Goal: Transaction & Acquisition: Purchase product/service

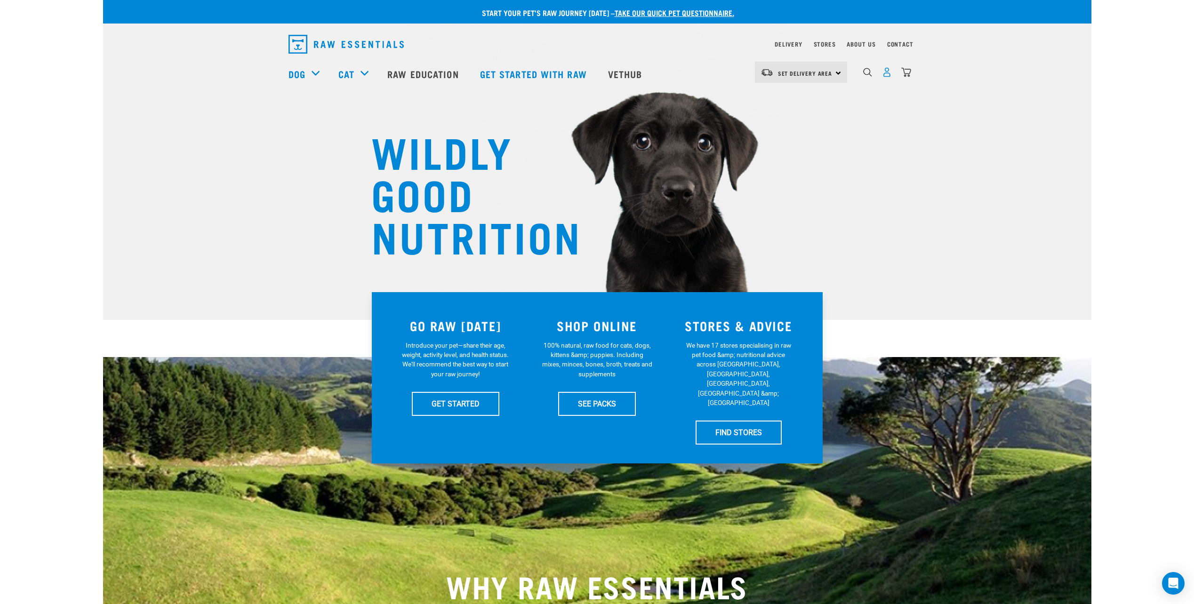
click at [886, 71] on img "dropdown navigation" at bounding box center [887, 72] width 10 height 10
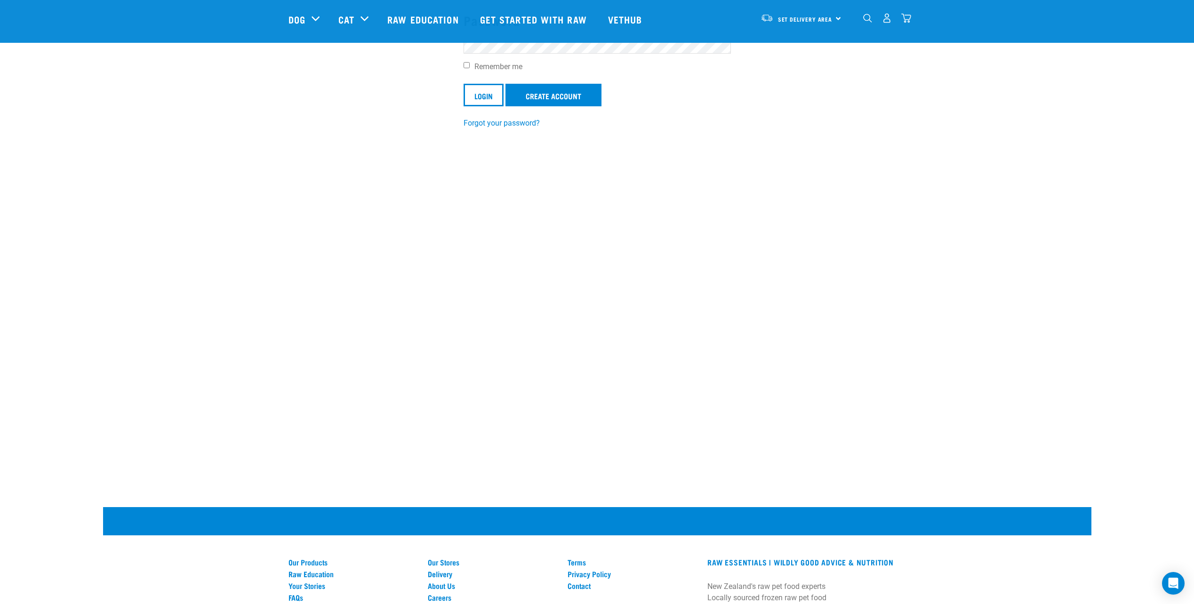
scroll to position [47, 0]
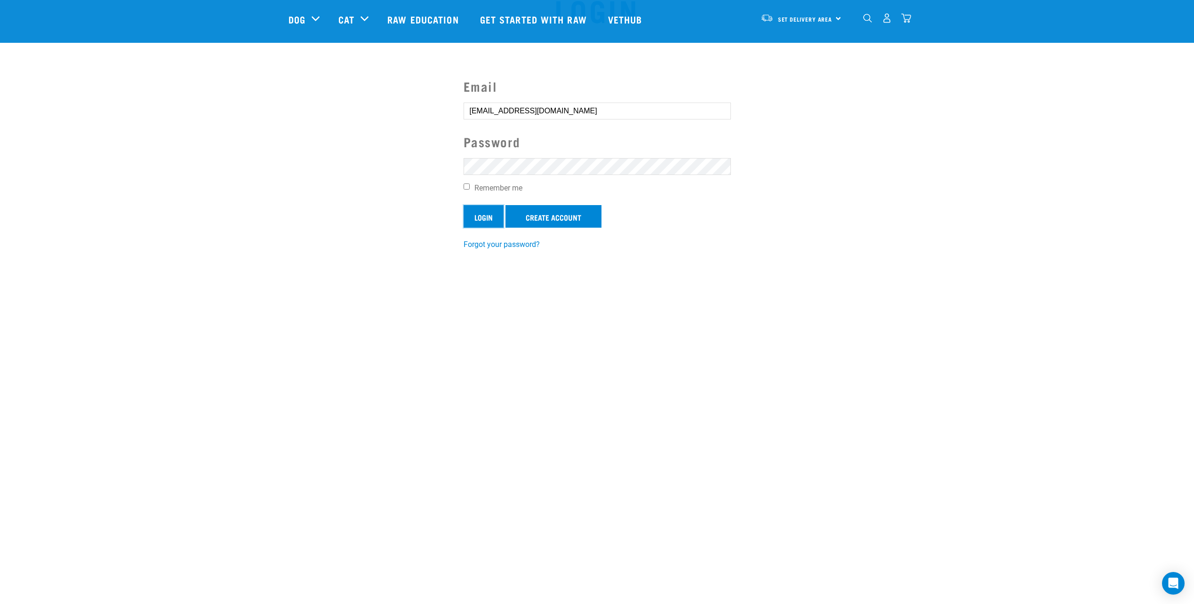
click at [483, 222] on input "Login" at bounding box center [484, 216] width 40 height 23
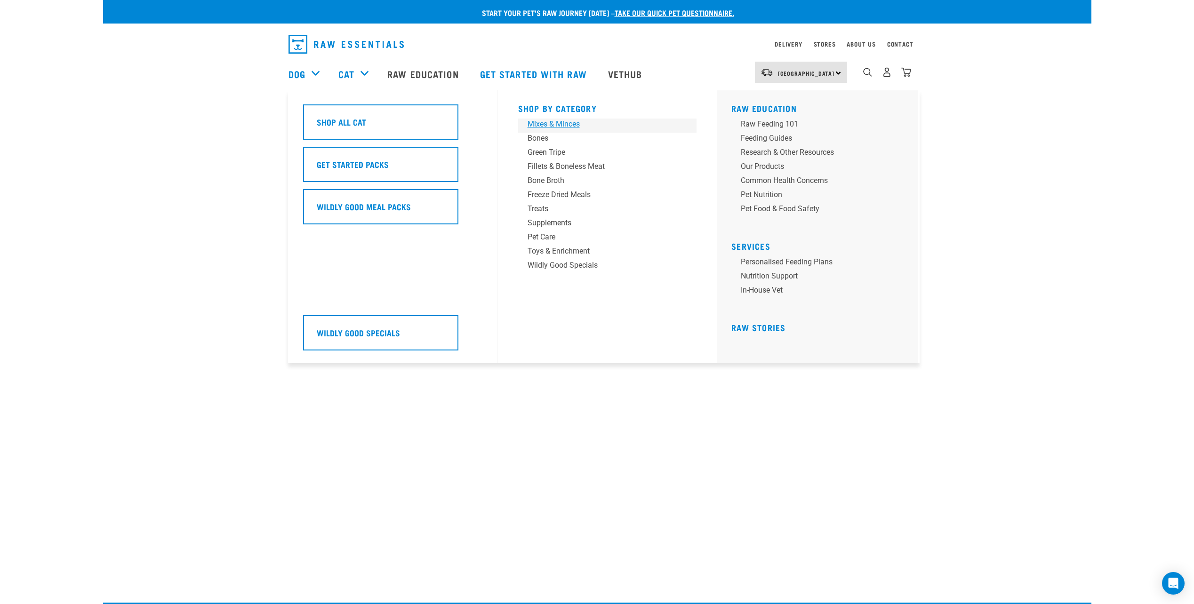
click at [575, 119] on div "Mixes & Minces" at bounding box center [601, 124] width 147 height 11
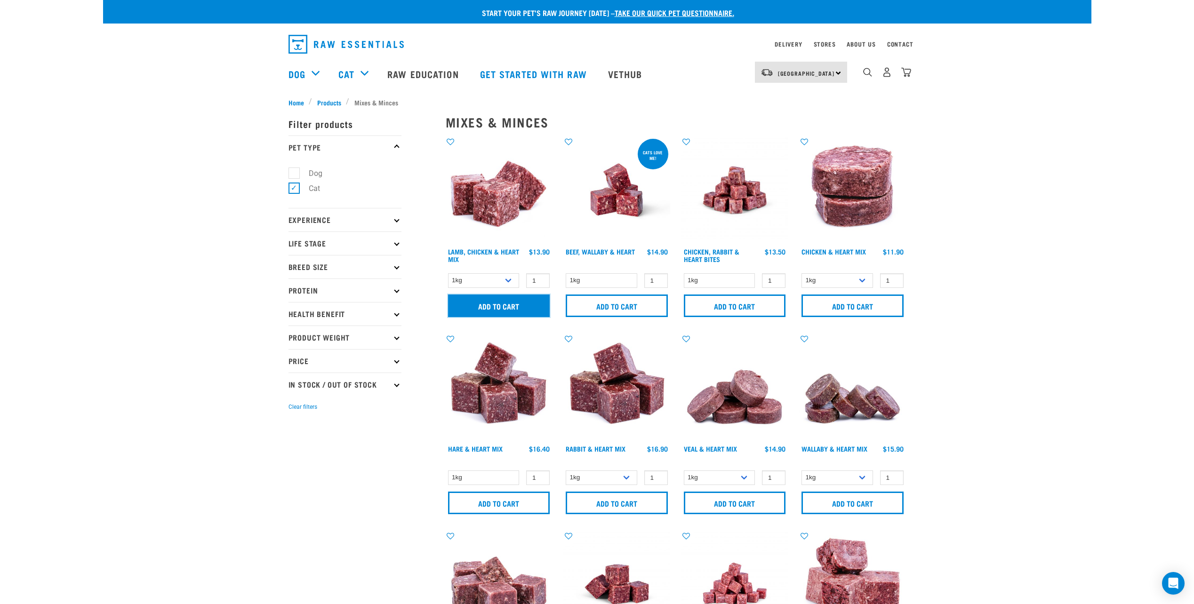
click at [472, 306] on input "Add to cart" at bounding box center [499, 306] width 102 height 23
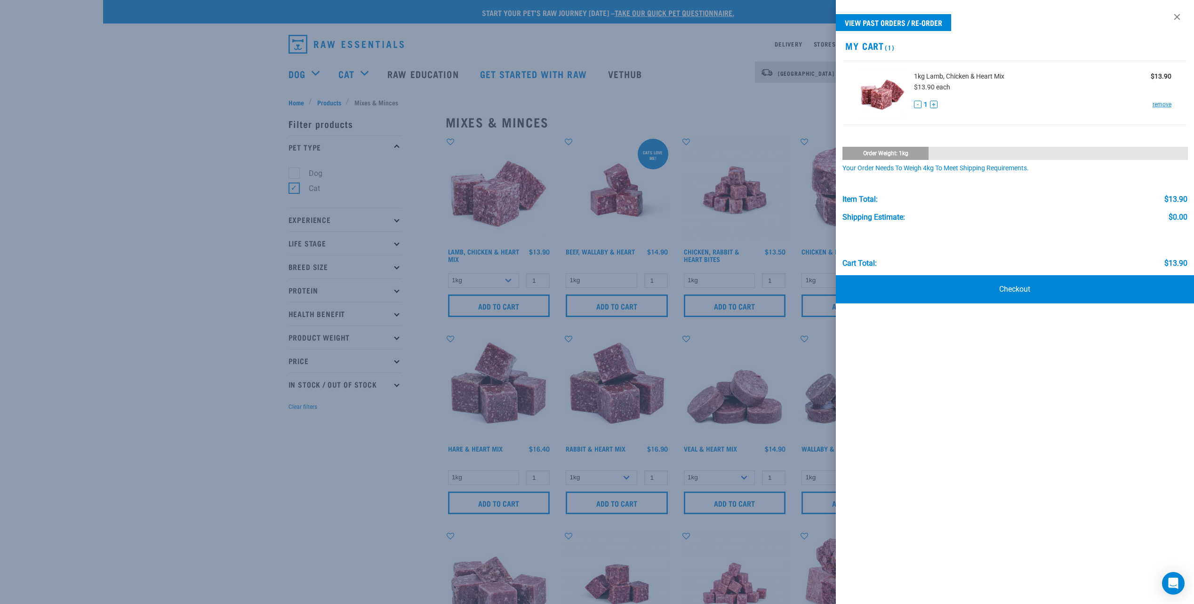
click at [382, 469] on div at bounding box center [597, 302] width 1194 height 604
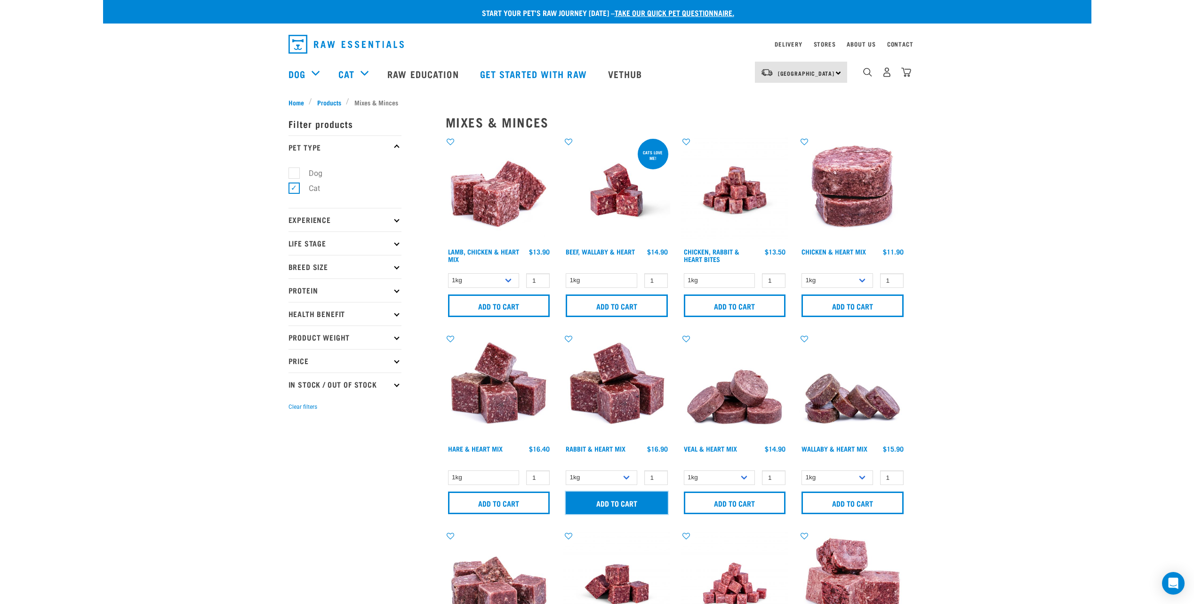
click at [630, 505] on input "Add to cart" at bounding box center [617, 503] width 102 height 23
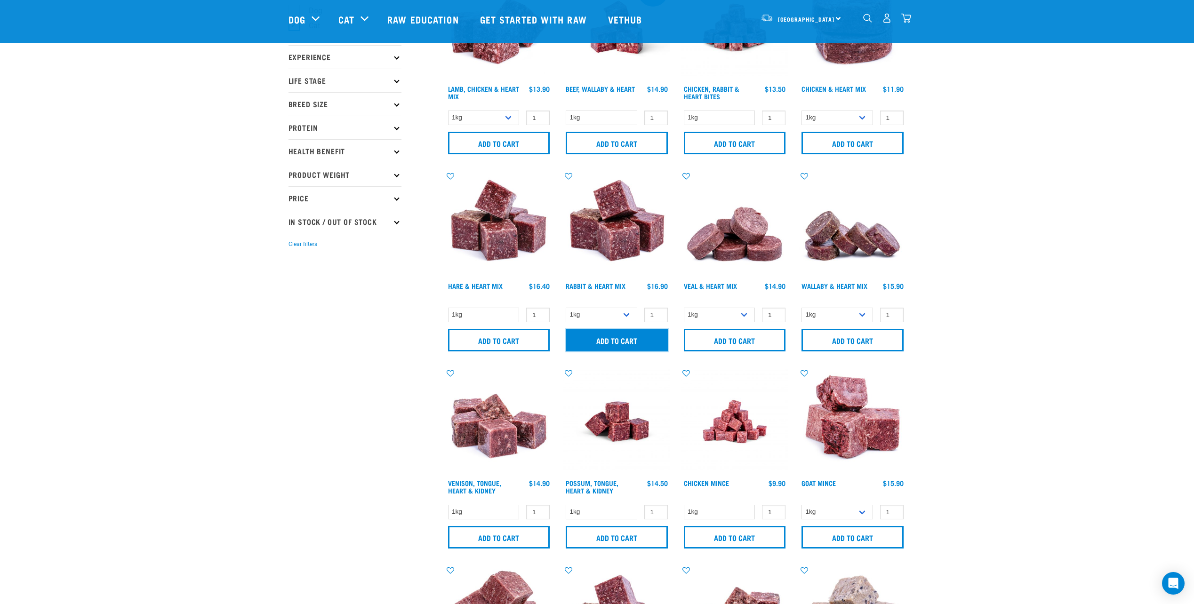
scroll to position [94, 0]
click at [627, 315] on select "1kg 3kg" at bounding box center [602, 314] width 72 height 15
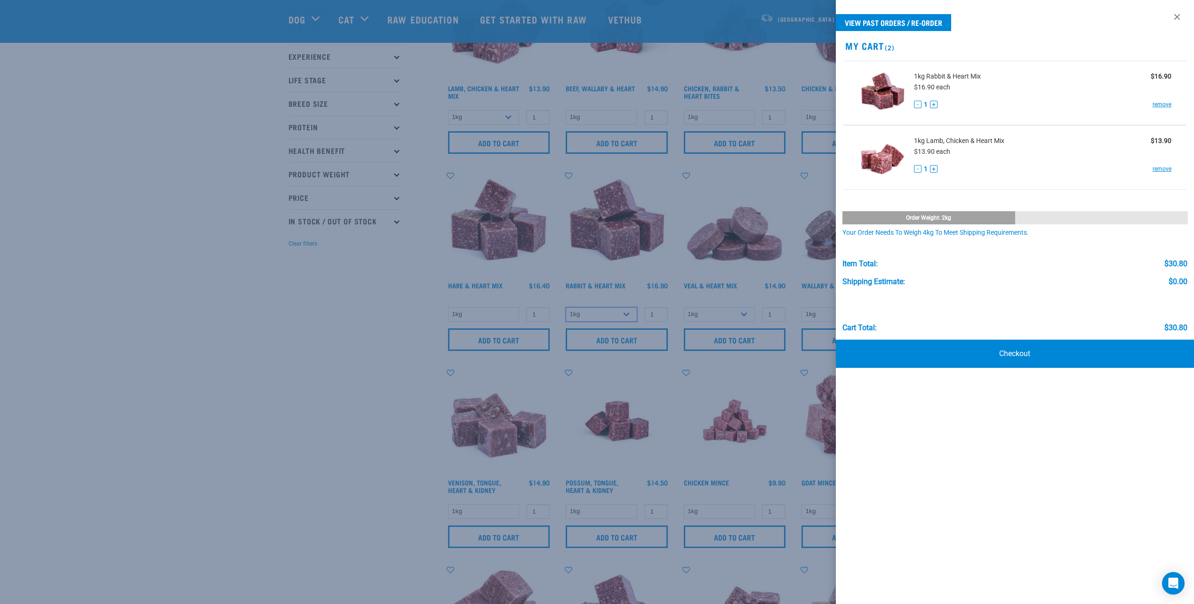
select select "465"
click at [566, 307] on select "1kg 3kg" at bounding box center [602, 314] width 72 height 15
click at [602, 346] on div at bounding box center [597, 302] width 1194 height 604
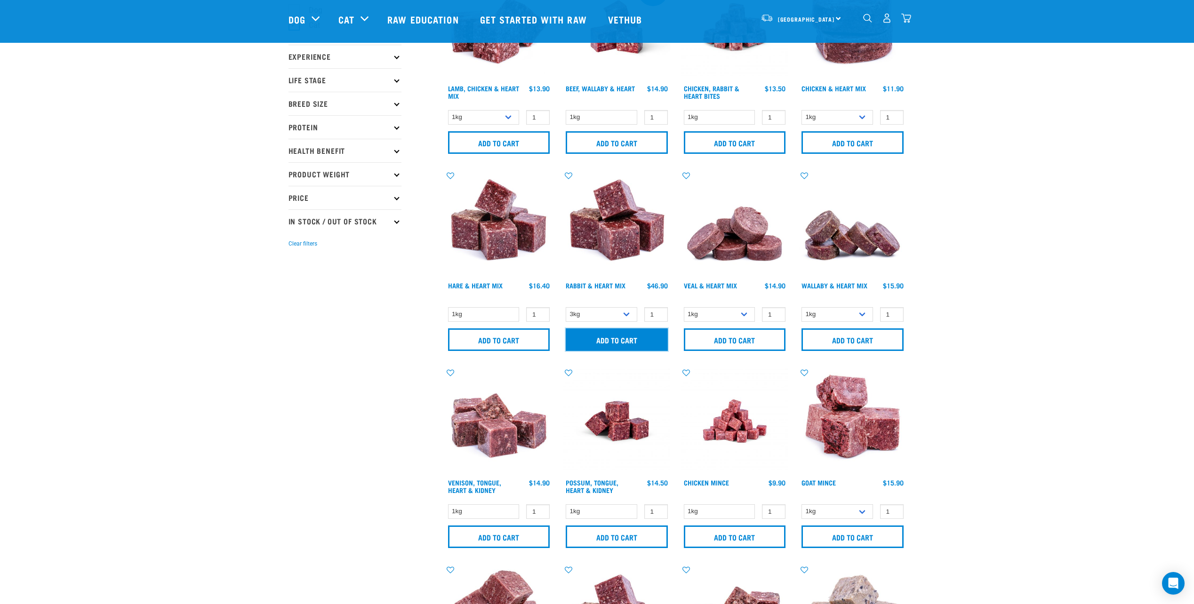
click at [607, 340] on input "Add to cart" at bounding box center [617, 340] width 102 height 23
click at [906, 20] on img "dropdown navigation" at bounding box center [906, 18] width 10 height 10
click at [911, 20] on img "dropdown navigation" at bounding box center [906, 18] width 10 height 10
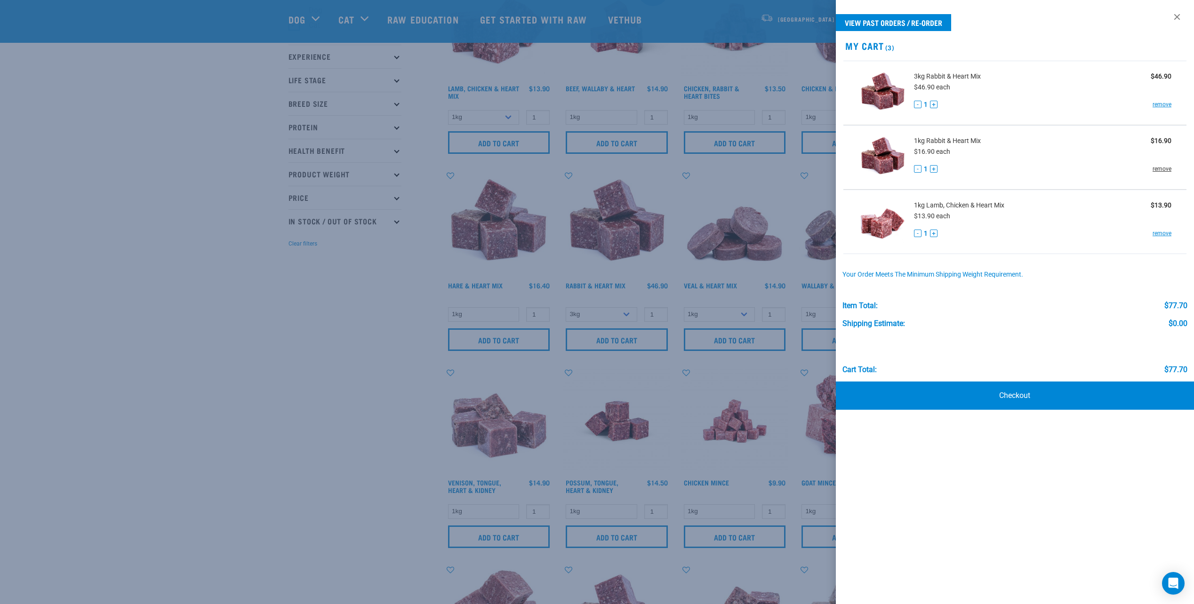
click at [1166, 167] on link "remove" at bounding box center [1162, 169] width 19 height 8
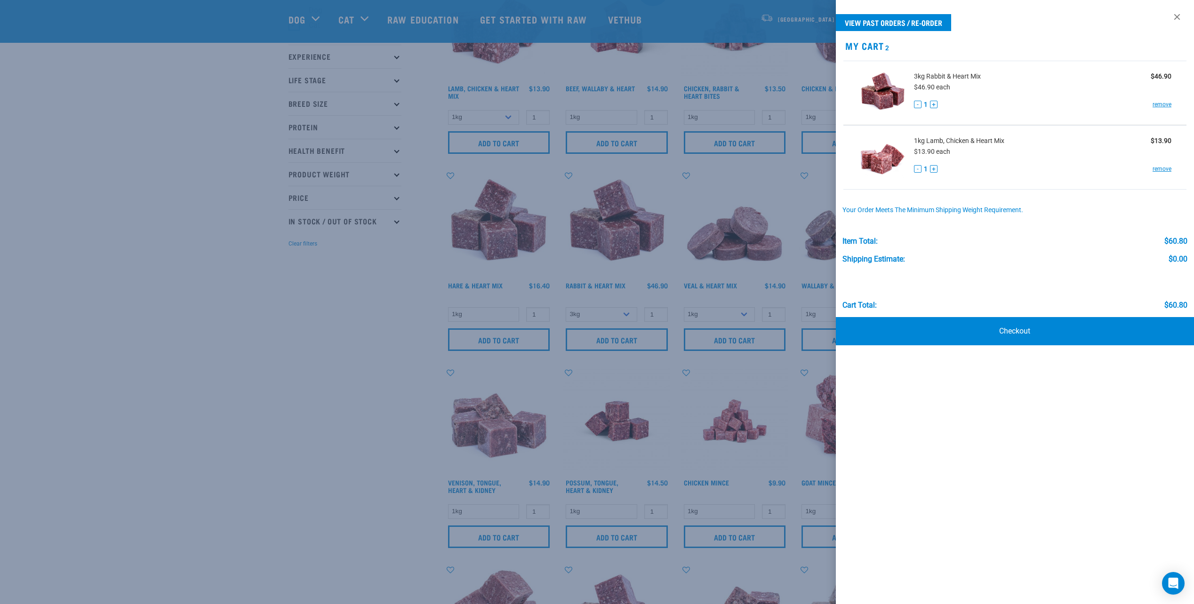
click at [374, 270] on div at bounding box center [597, 302] width 1194 height 604
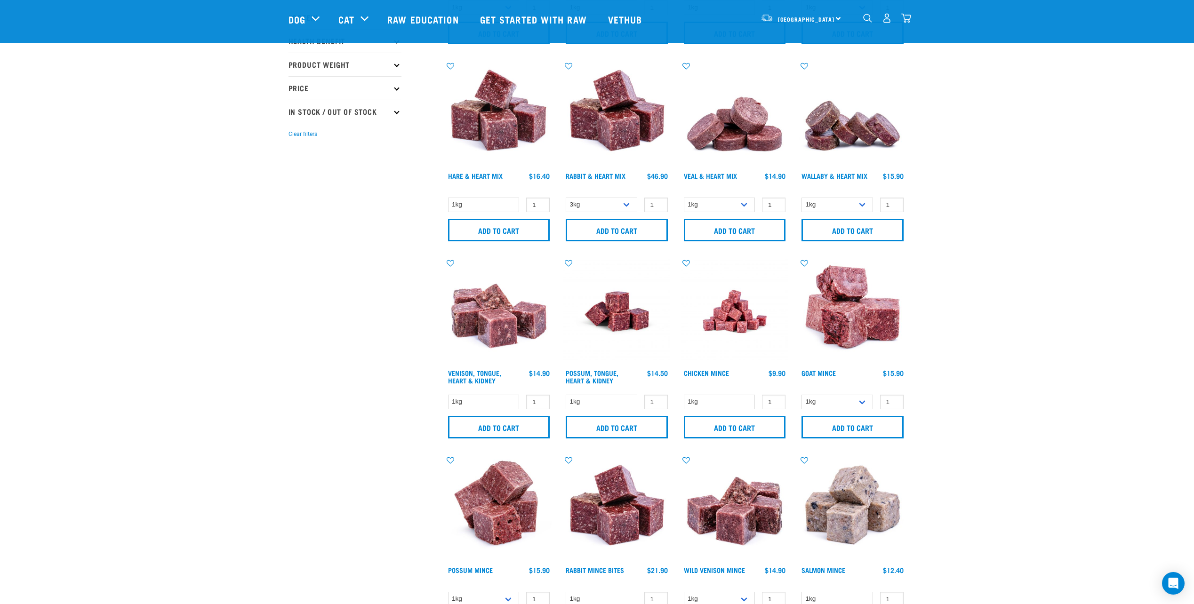
scroll to position [188, 0]
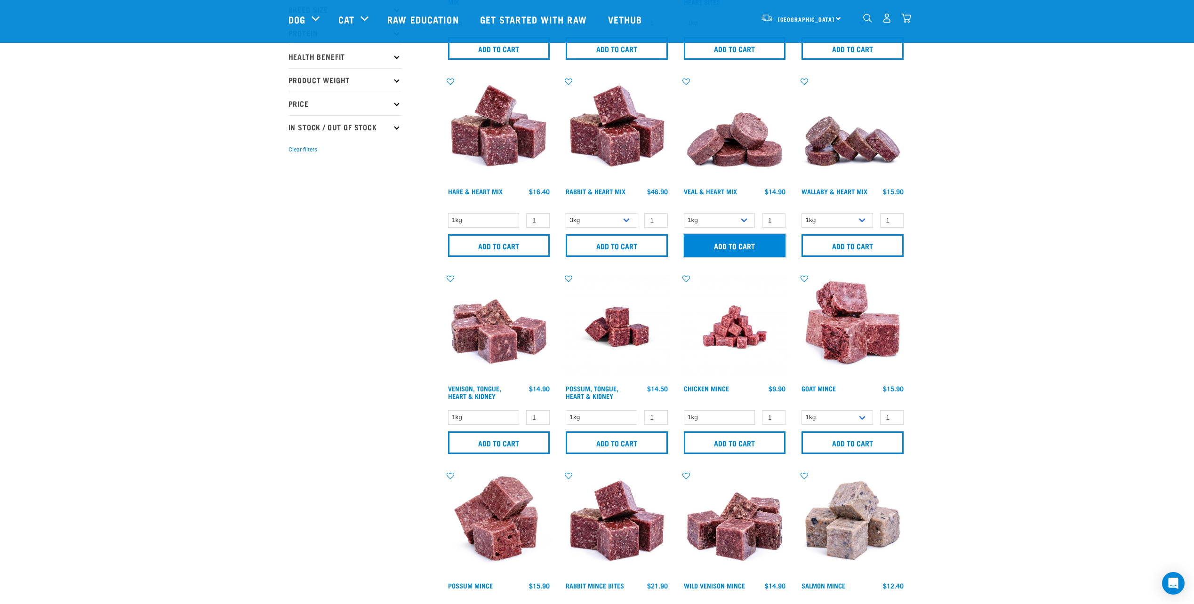
click at [763, 247] on input "Add to cart" at bounding box center [735, 245] width 102 height 23
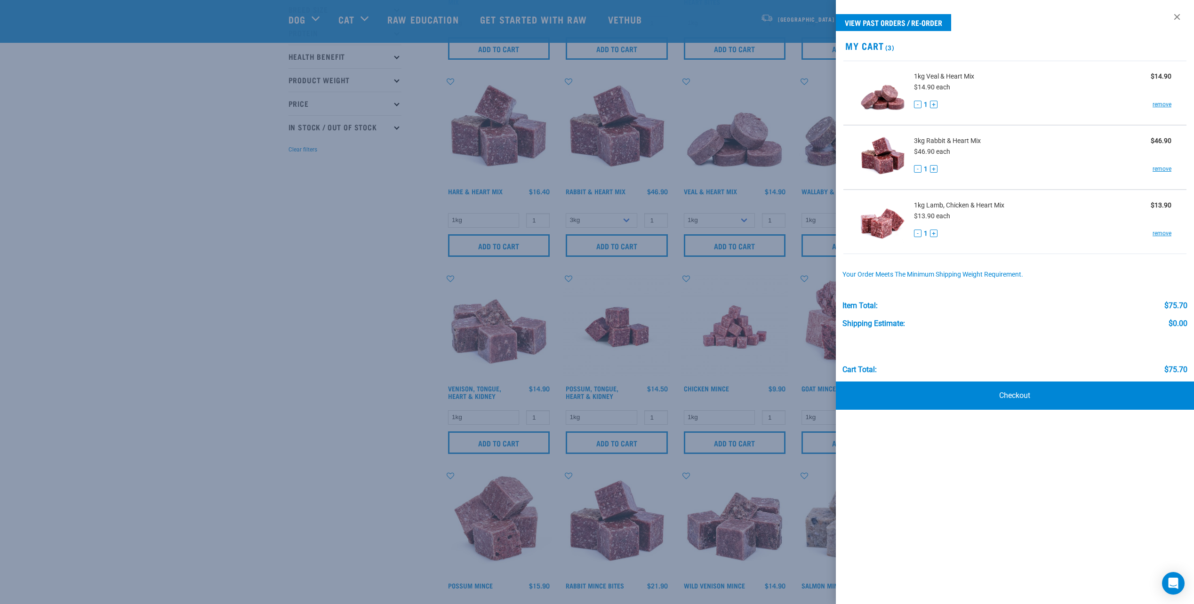
click at [358, 204] on div at bounding box center [597, 302] width 1194 height 604
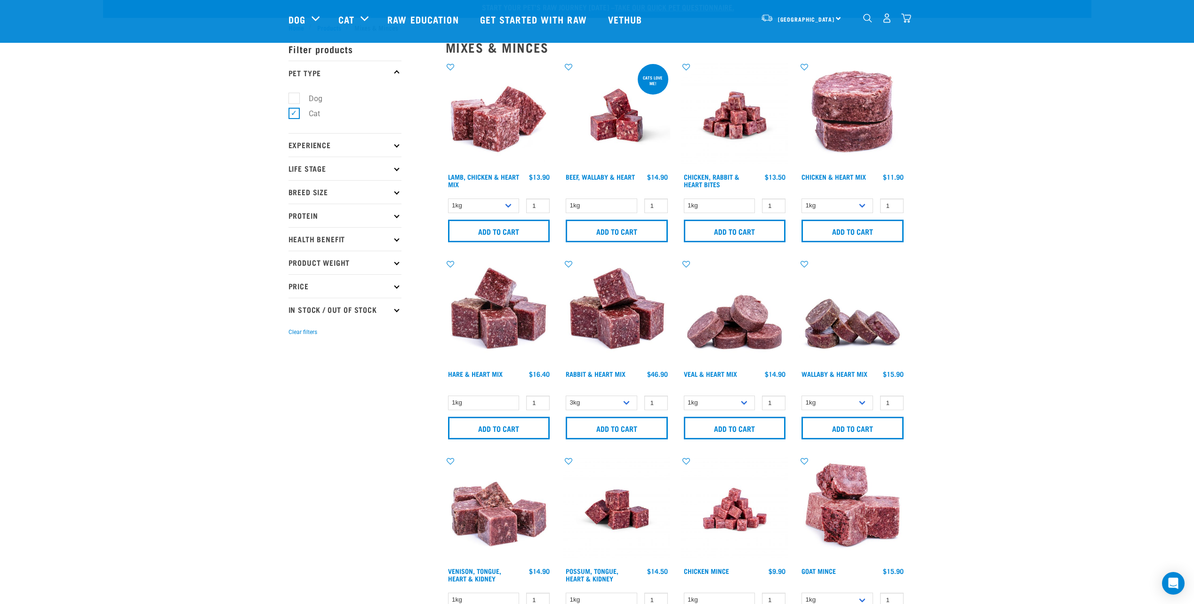
scroll to position [0, 0]
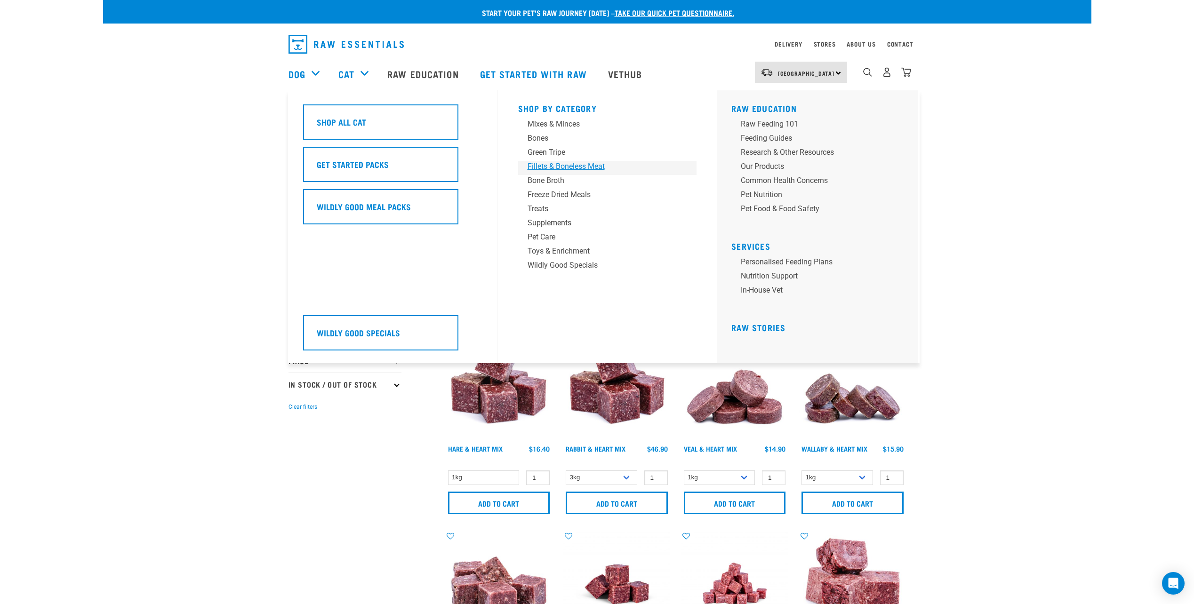
click at [557, 165] on div "Fillets & Boneless Meat" at bounding box center [601, 166] width 147 height 11
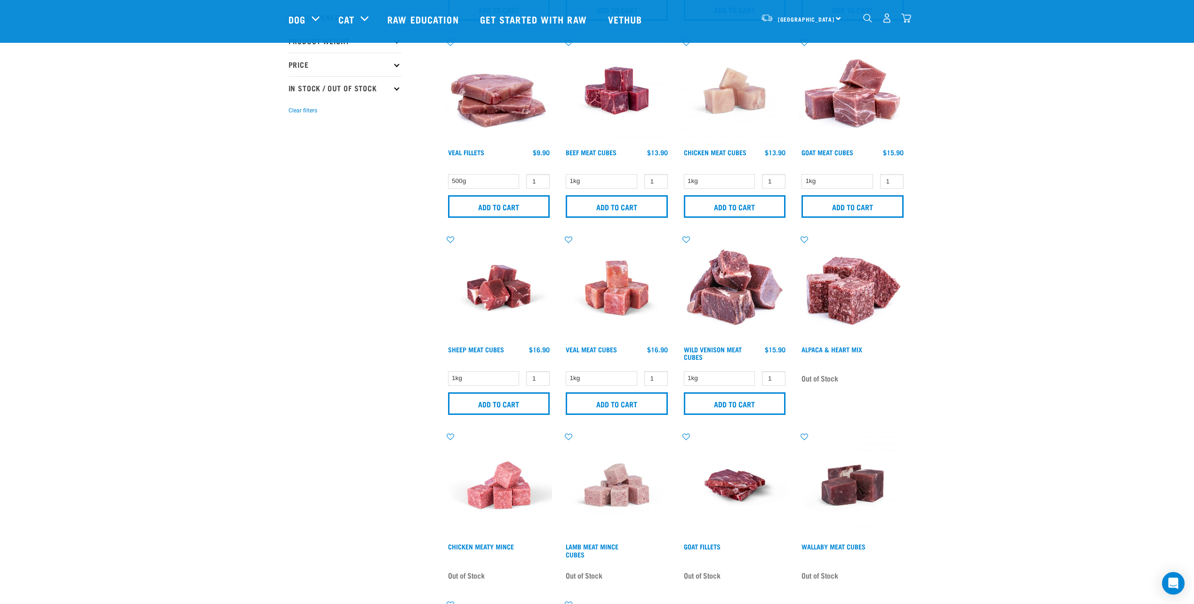
scroll to position [235, 0]
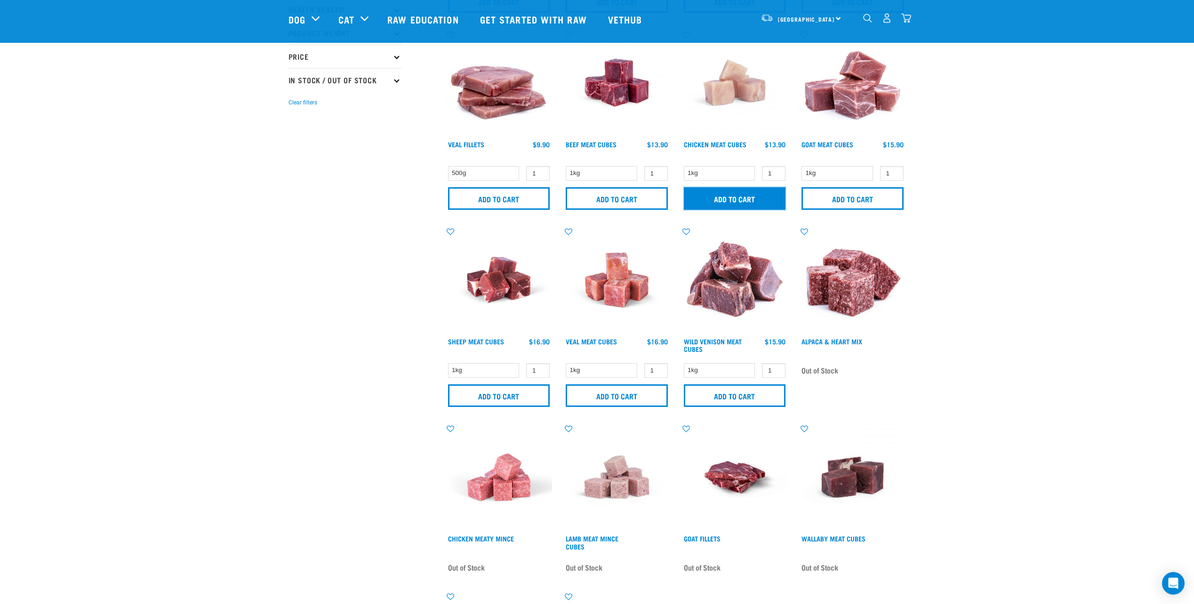
click at [742, 205] on input "Add to cart" at bounding box center [735, 198] width 102 height 23
click at [611, 391] on input "Add to cart" at bounding box center [617, 396] width 102 height 23
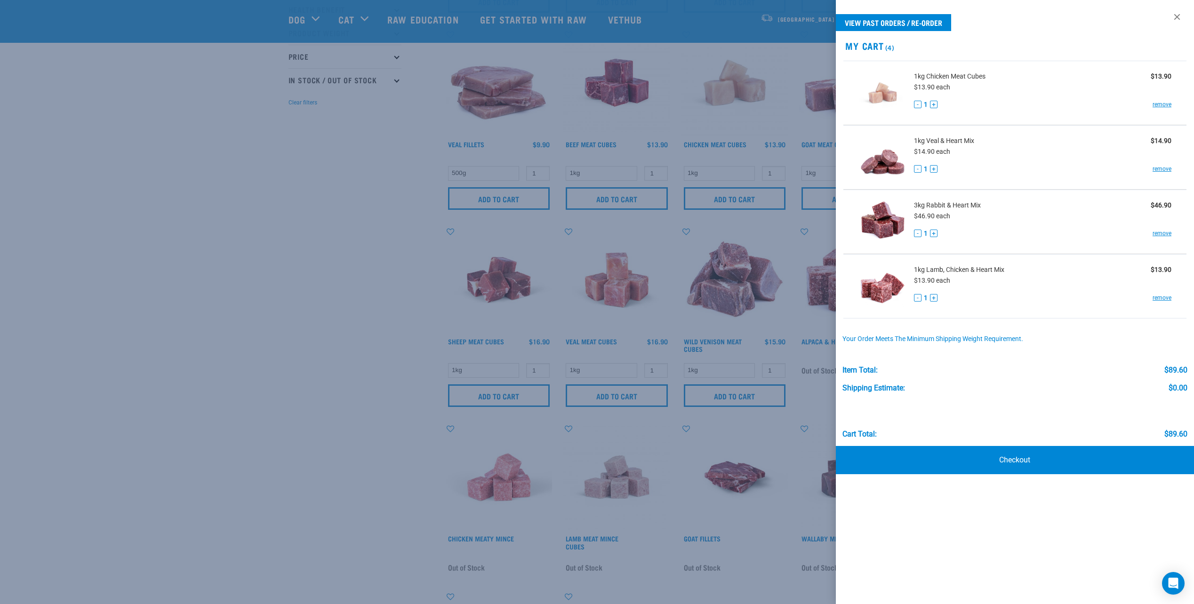
click at [381, 409] on div at bounding box center [597, 302] width 1194 height 604
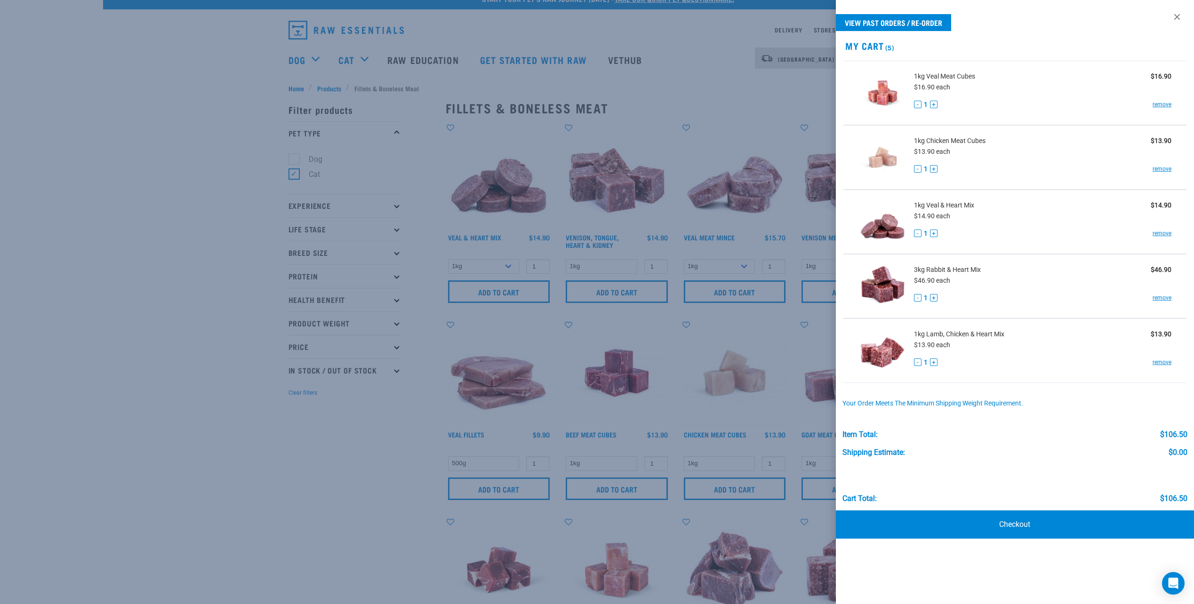
scroll to position [0, 0]
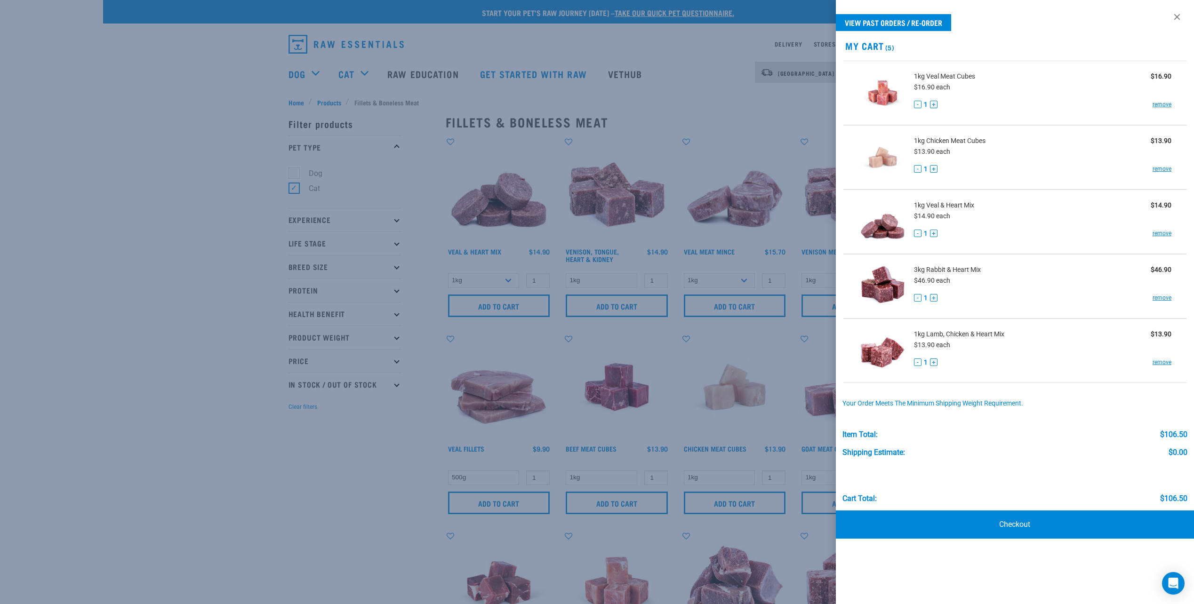
click at [362, 486] on div at bounding box center [597, 302] width 1194 height 604
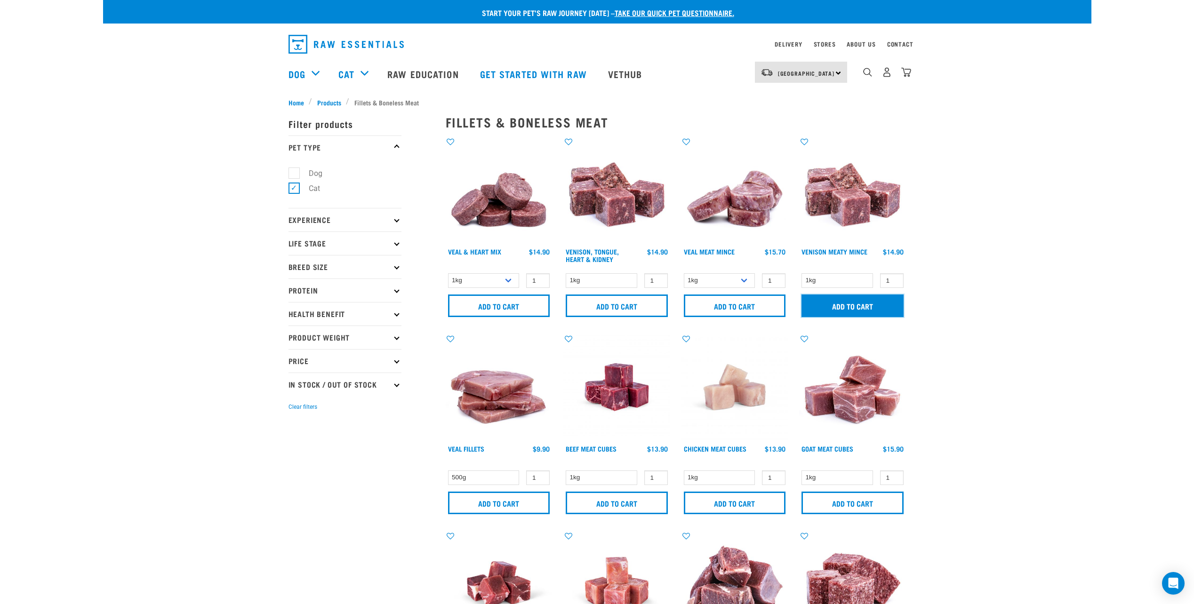
click at [866, 300] on input "Add to cart" at bounding box center [853, 306] width 102 height 23
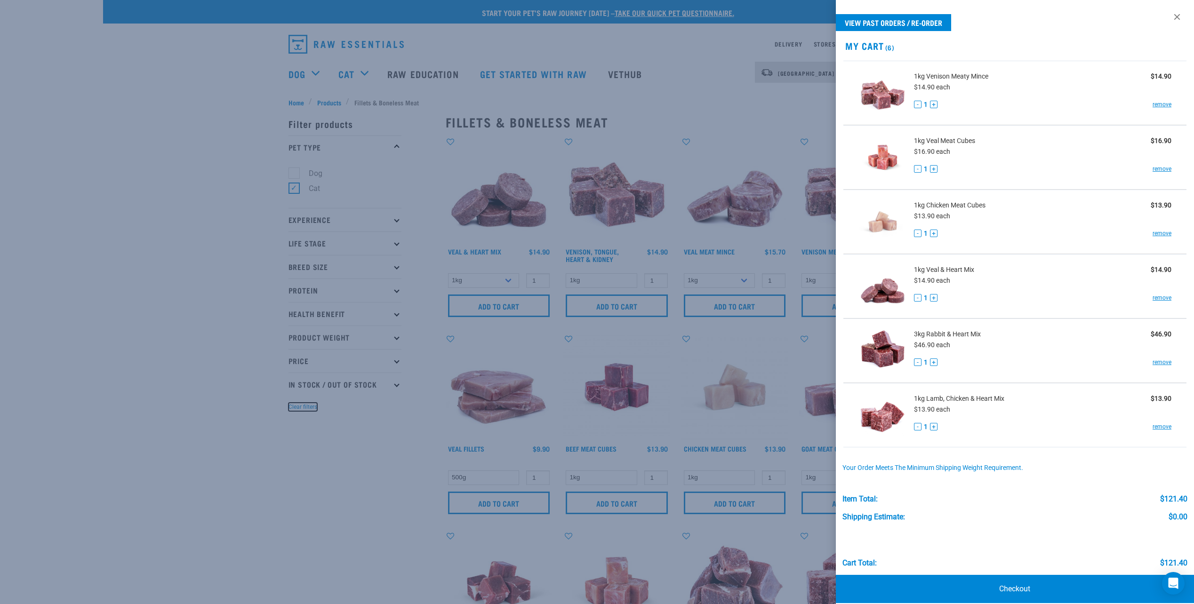
type button "true"
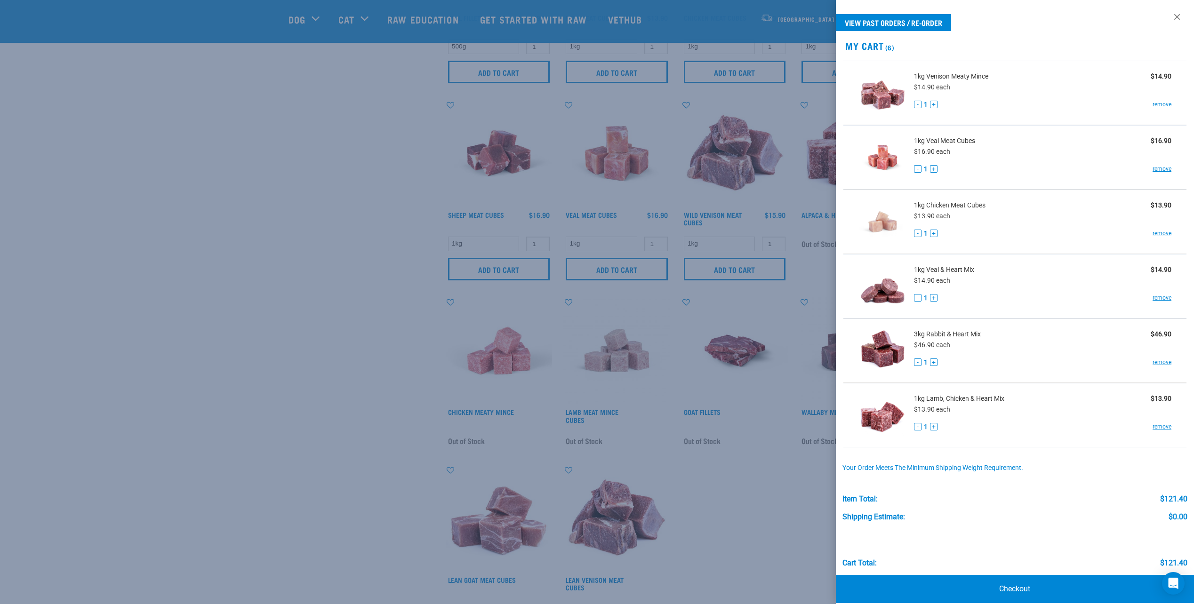
click at [260, 246] on div at bounding box center [597, 302] width 1194 height 604
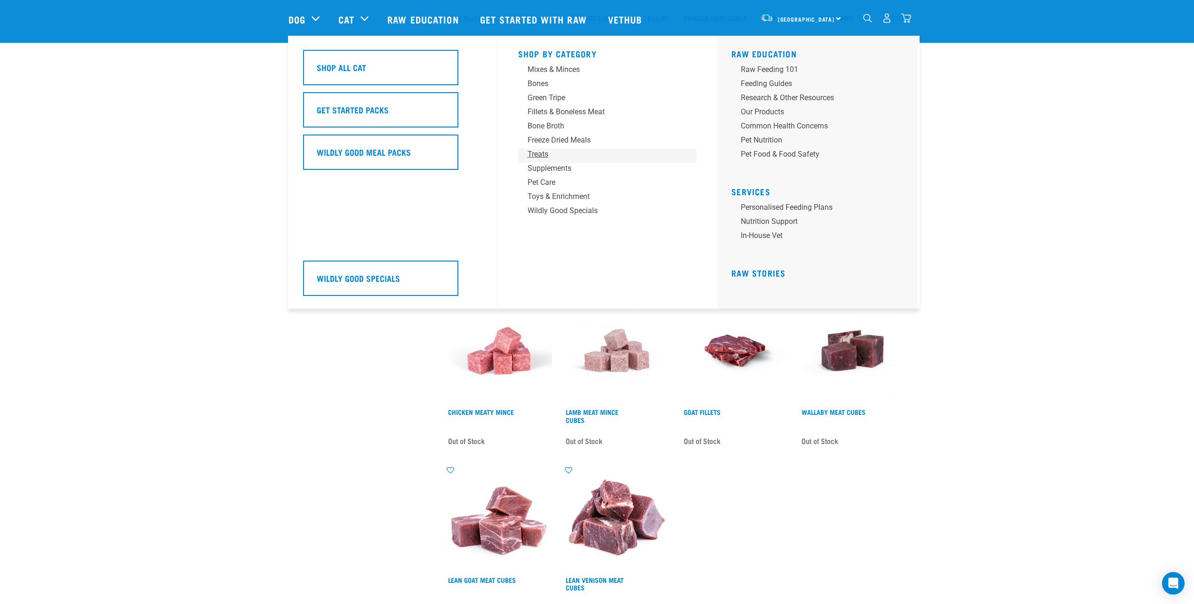
click at [539, 154] on div "Treats" at bounding box center [601, 154] width 147 height 11
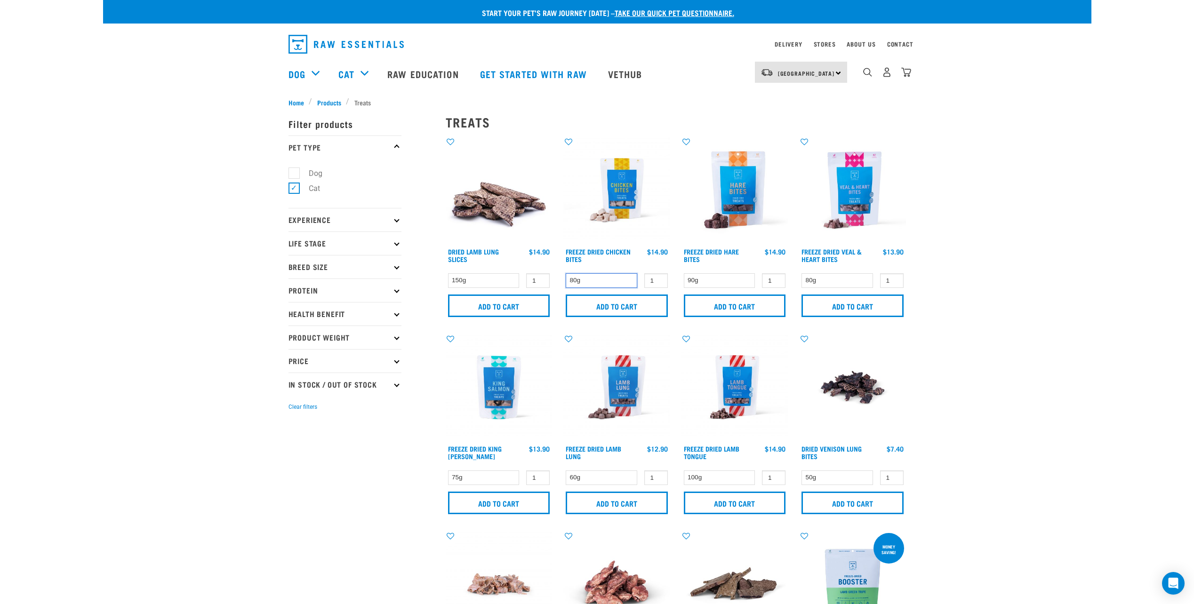
click at [623, 278] on select "80g" at bounding box center [602, 281] width 72 height 15
click at [632, 299] on input "Add to cart" at bounding box center [617, 306] width 102 height 23
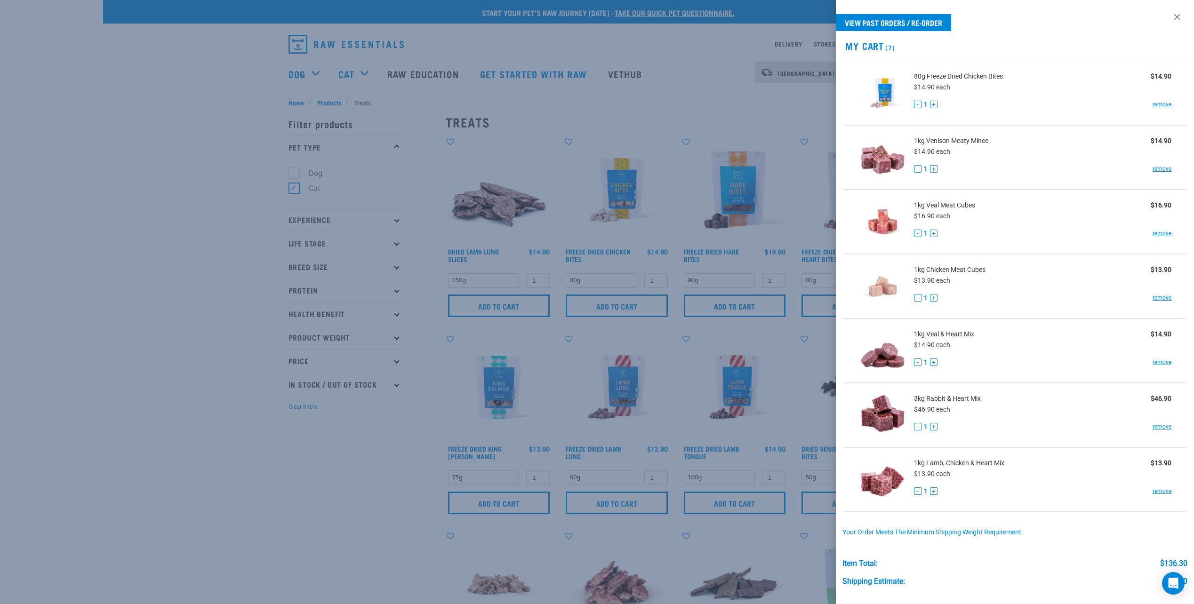
click at [371, 428] on div at bounding box center [597, 302] width 1194 height 604
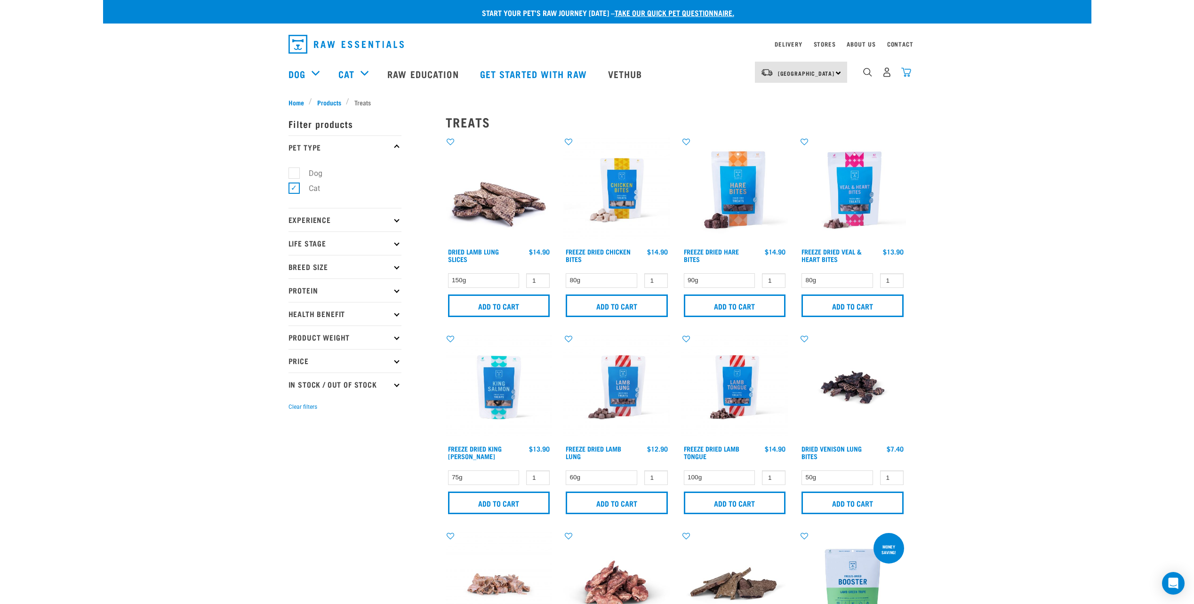
click at [909, 72] on img "dropdown navigation" at bounding box center [906, 72] width 10 height 10
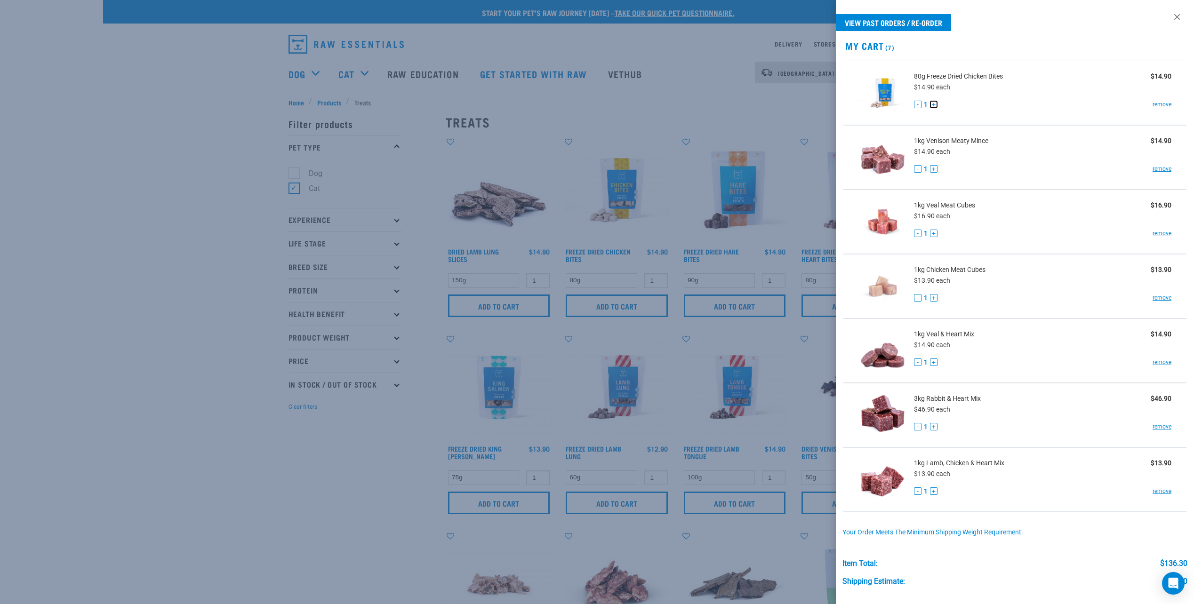
click at [933, 104] on button "+" at bounding box center [934, 105] width 8 height 8
click at [200, 250] on div at bounding box center [597, 302] width 1194 height 604
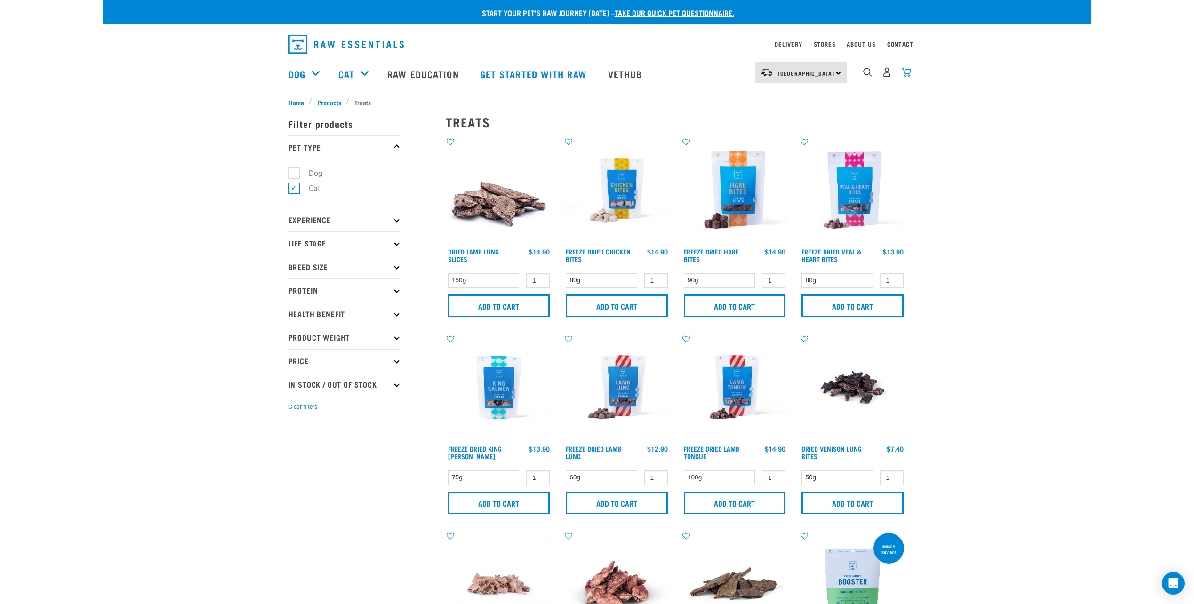
click at [908, 77] on img "dropdown navigation" at bounding box center [906, 72] width 10 height 10
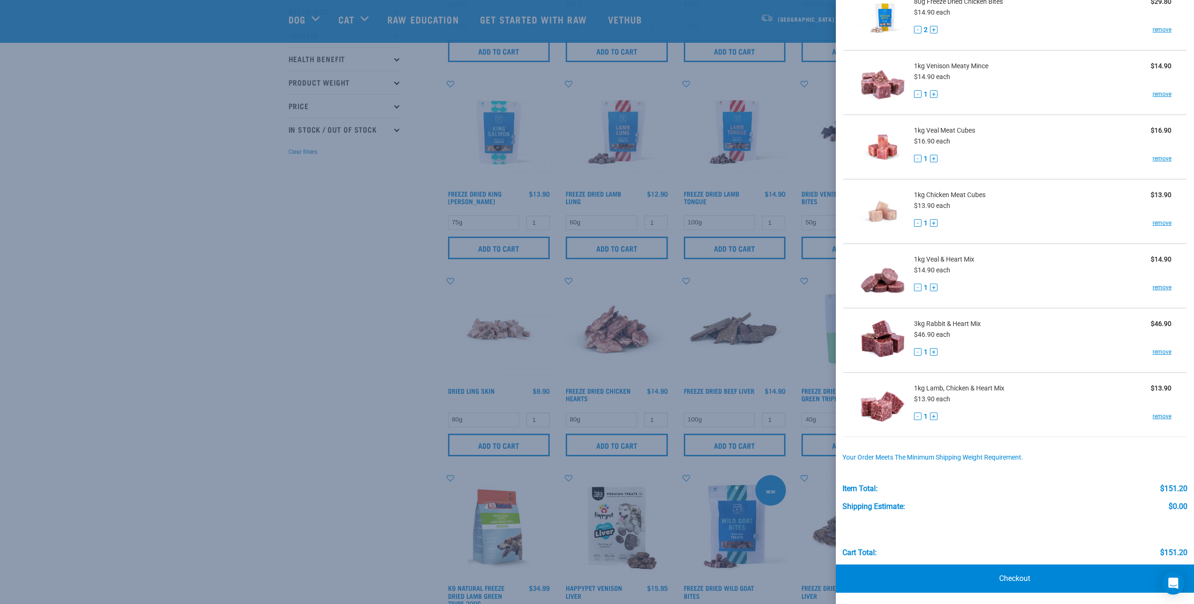
scroll to position [188, 0]
click at [948, 572] on link "Checkout" at bounding box center [1015, 579] width 358 height 28
click at [1012, 580] on link "Checkout" at bounding box center [1015, 579] width 358 height 28
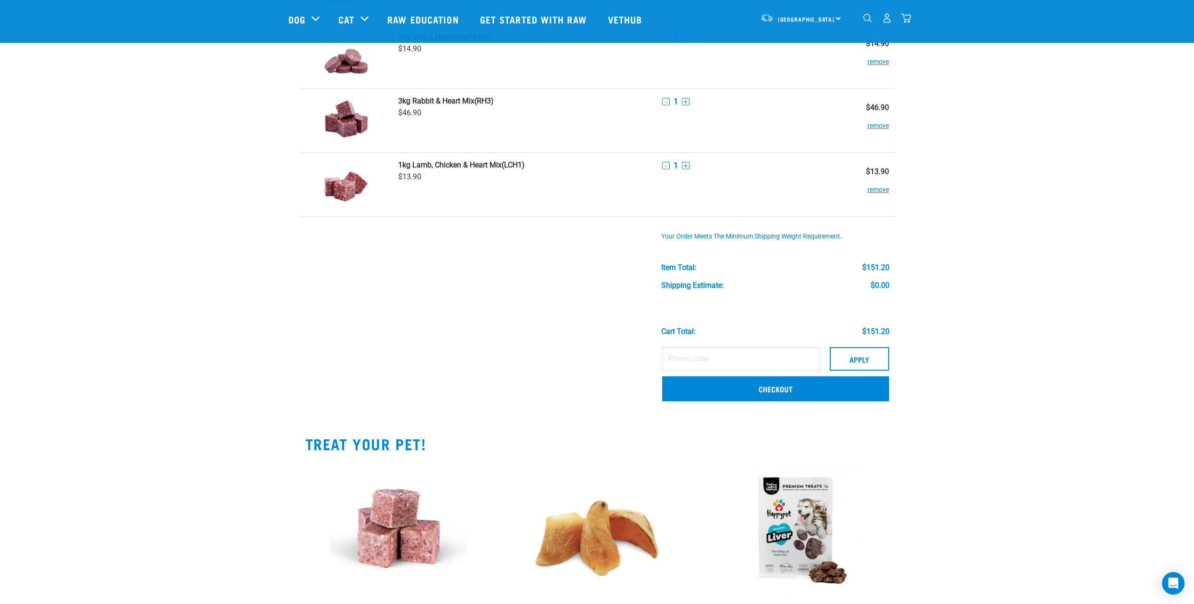
scroll to position [282, 0]
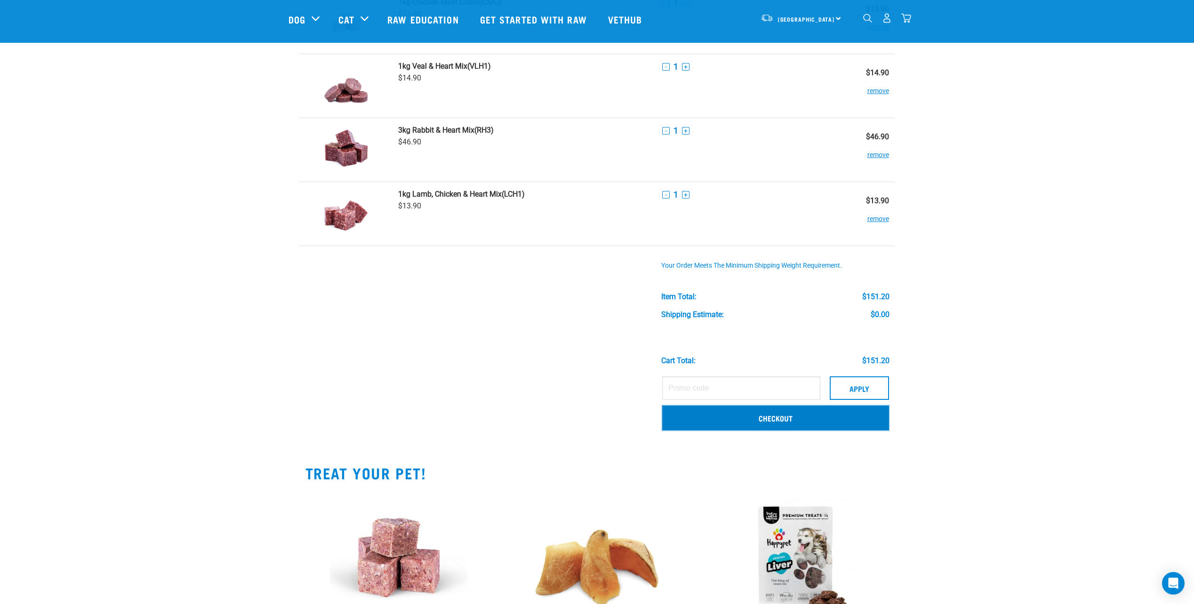
click at [814, 418] on link "Checkout" at bounding box center [775, 418] width 227 height 24
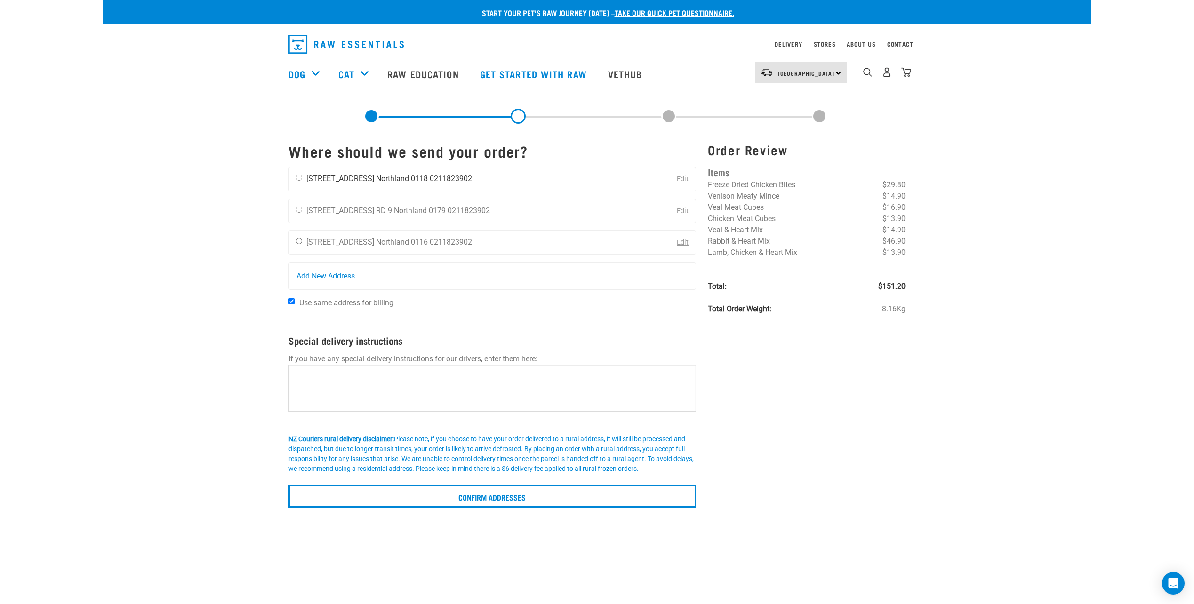
click at [299, 174] on div "[PERSON_NAME] [STREET_ADDRESS] [GEOGRAPHIC_DATA] 0118 0211823902" at bounding box center [384, 180] width 190 height 24
click at [298, 181] on div "[PERSON_NAME] [STREET_ADDRESS] [GEOGRAPHIC_DATA] 0118 0211823902" at bounding box center [384, 180] width 190 height 24
click at [298, 180] on input "radio" at bounding box center [299, 178] width 6 height 6
radio input "true"
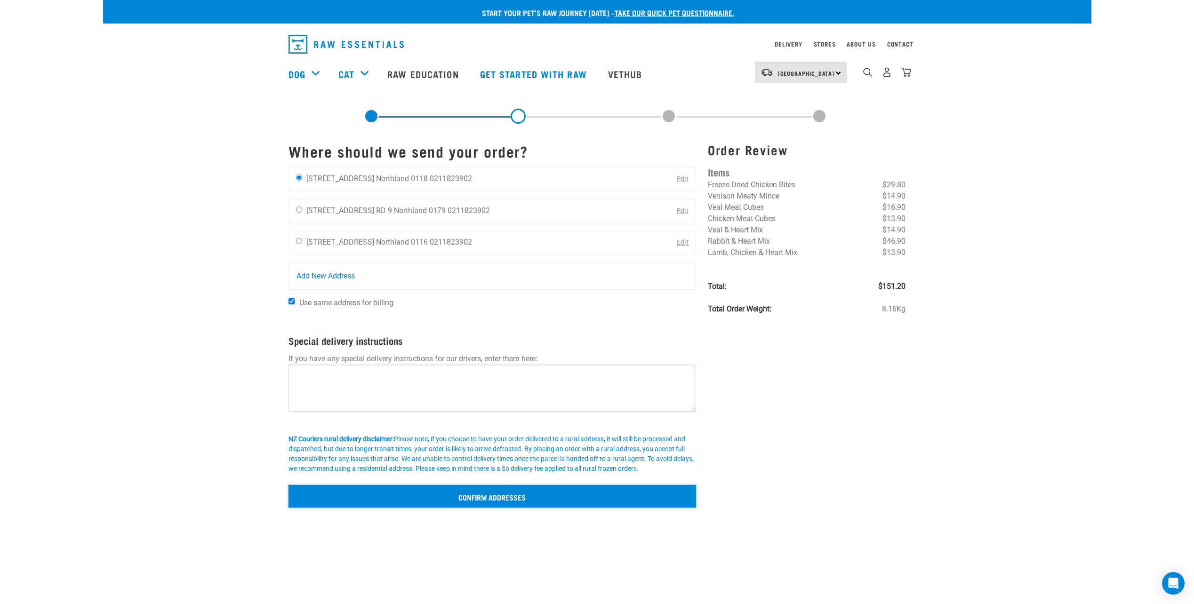
click at [464, 494] on input "Confirm addresses" at bounding box center [493, 496] width 408 height 23
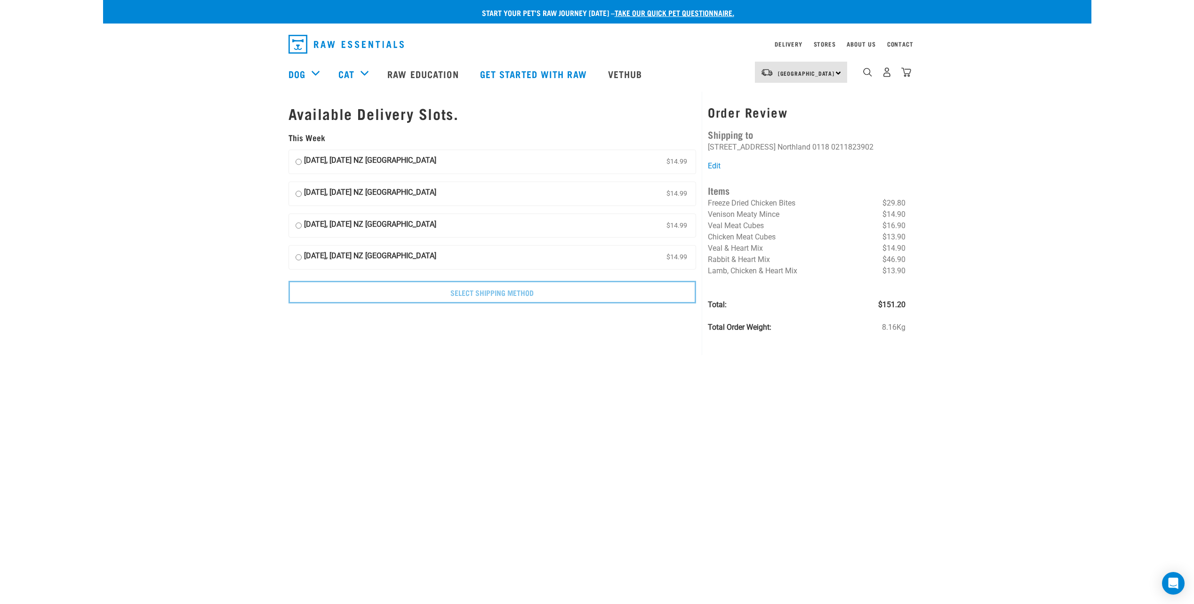
click at [298, 164] on input "[DATE], [DATE] NZ [GEOGRAPHIC_DATA] $14.99" at bounding box center [299, 162] width 6 height 14
radio input "true"
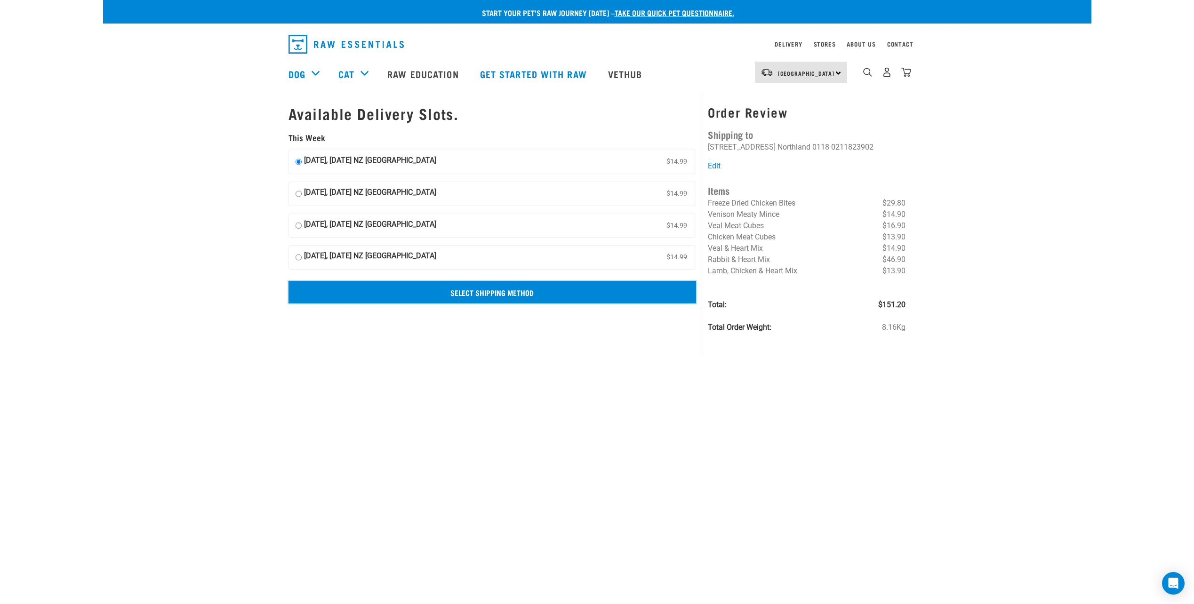
click at [477, 293] on input "Select Shipping Method" at bounding box center [493, 292] width 408 height 23
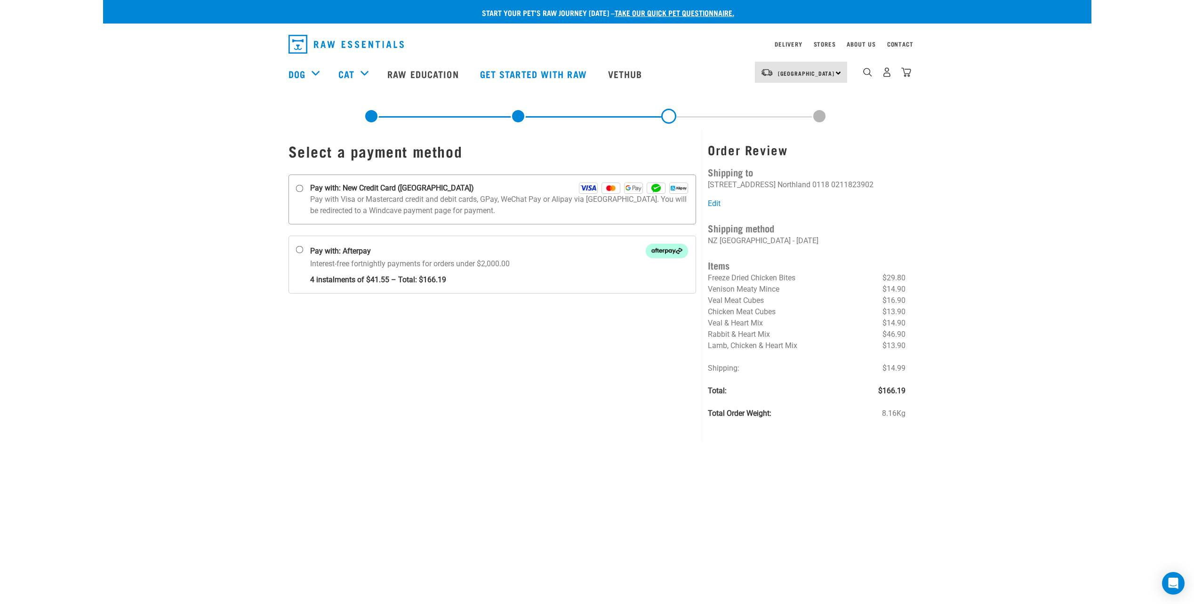
click at [296, 184] on label "Pay with: New Credit Card ([GEOGRAPHIC_DATA])" at bounding box center [493, 200] width 408 height 50
click at [296, 185] on input "Pay with: New Credit Card ([GEOGRAPHIC_DATA])" at bounding box center [300, 189] width 8 height 8
radio input "true"
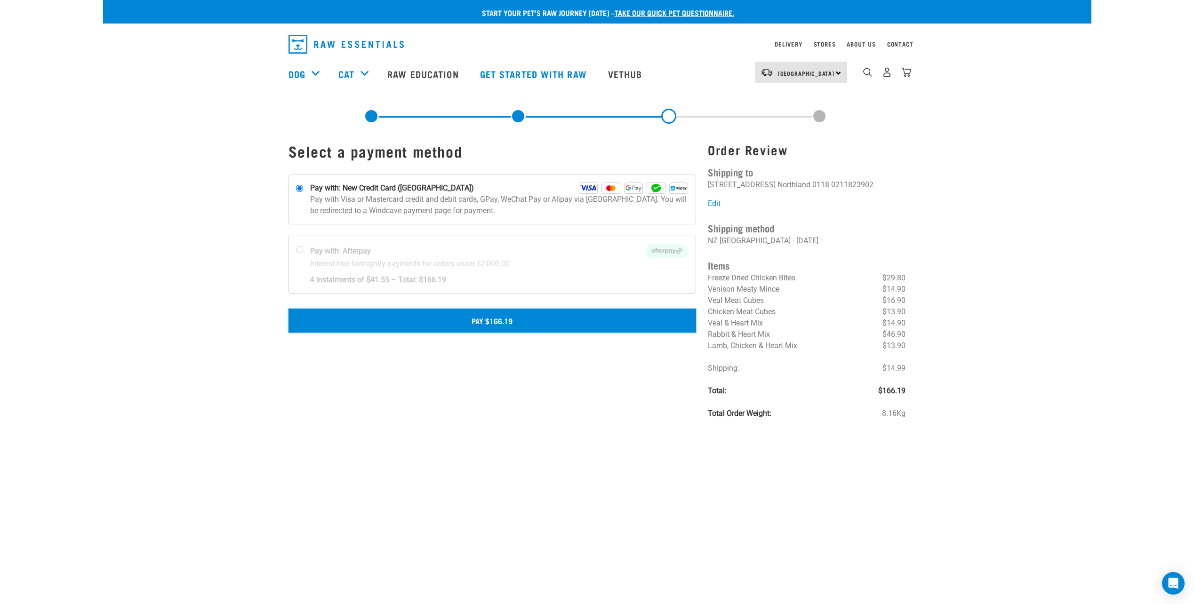
click at [505, 323] on button "Pay $166.19" at bounding box center [493, 321] width 408 height 24
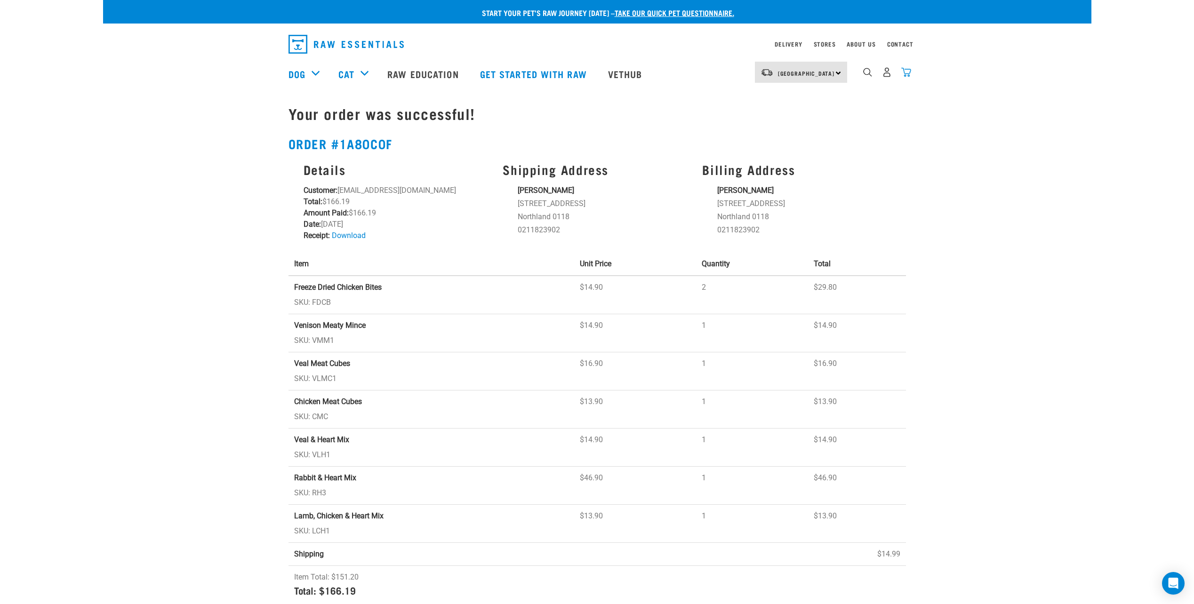
click at [907, 77] on img "dropdown navigation" at bounding box center [906, 72] width 10 height 10
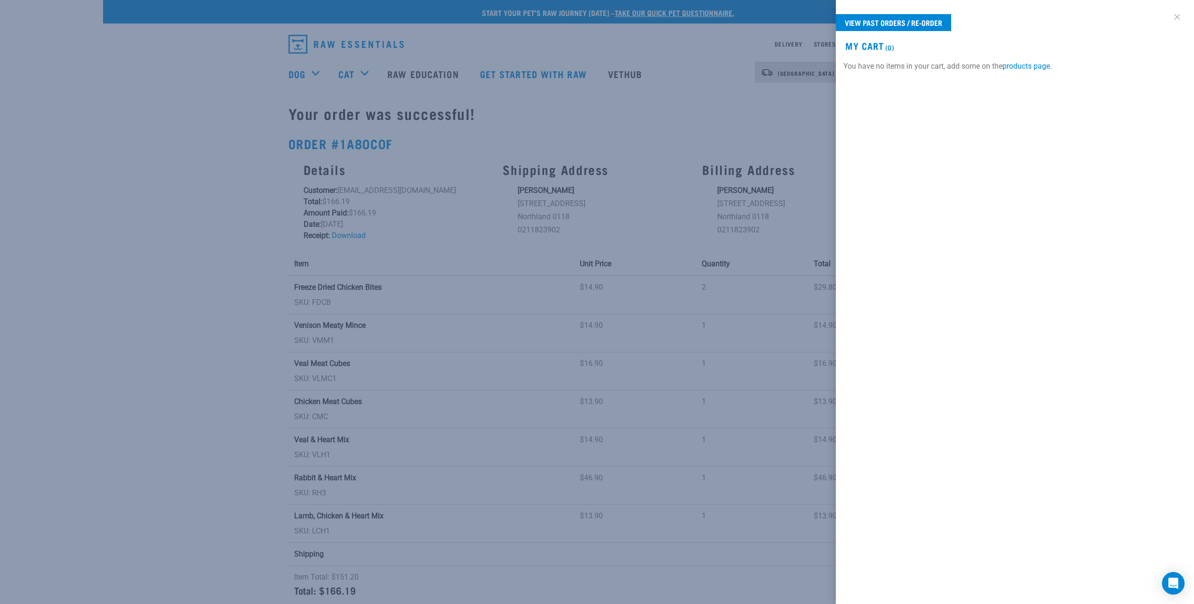
click at [1176, 21] on link at bounding box center [1177, 16] width 15 height 15
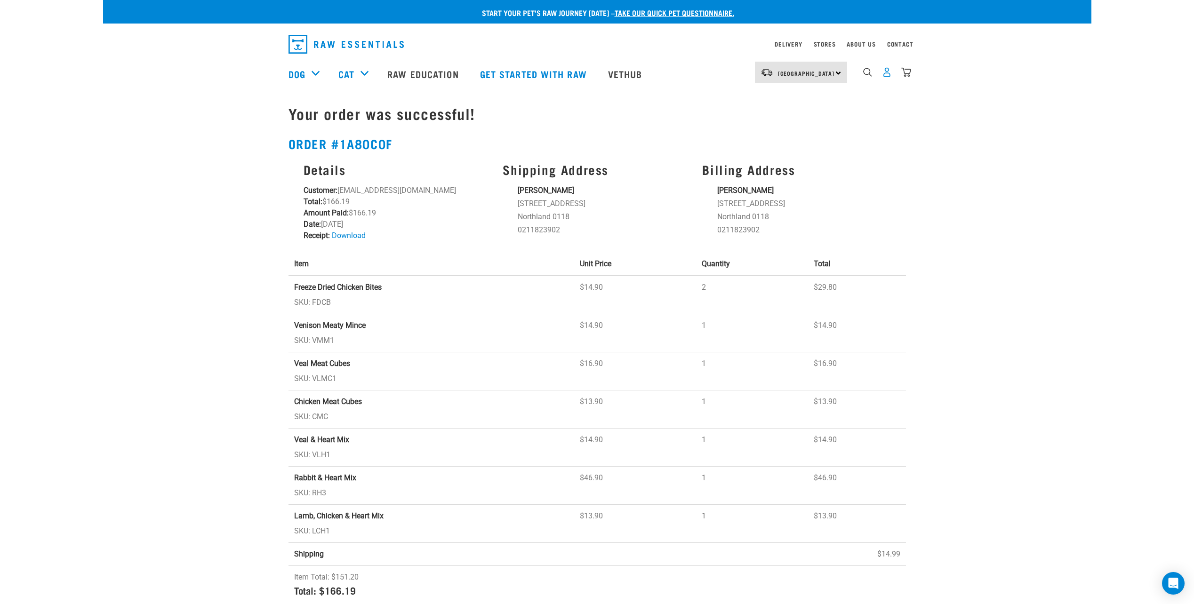
click at [889, 77] on img "dropdown navigation" at bounding box center [887, 72] width 10 height 10
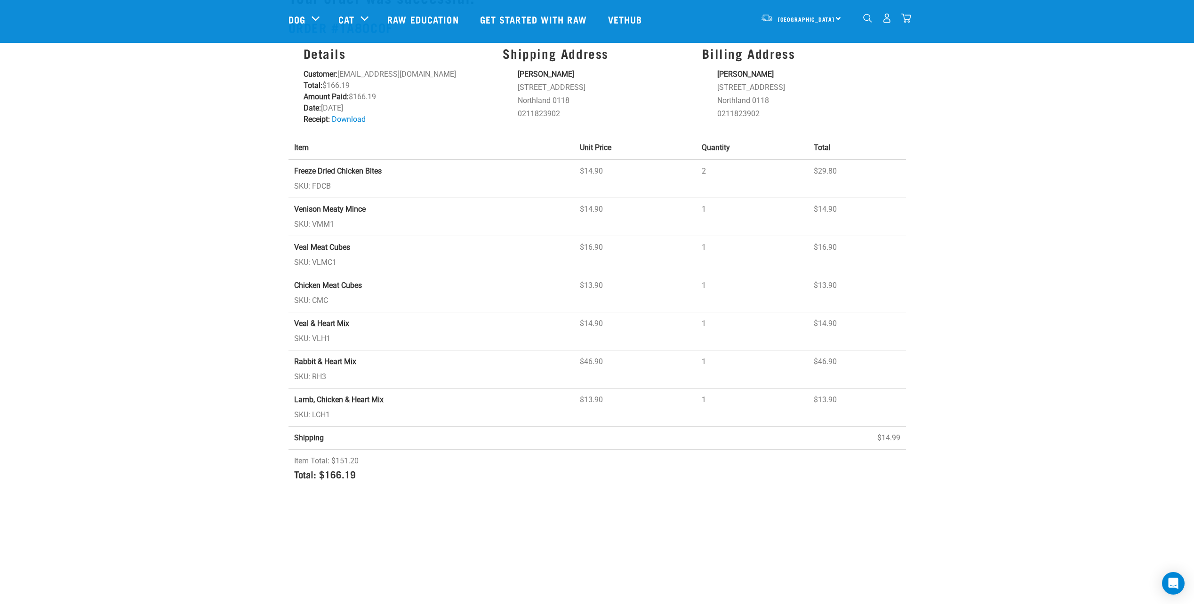
scroll to position [6, 0]
